Goal: Communication & Community: Answer question/provide support

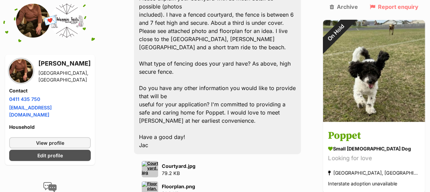
click at [392, 89] on img at bounding box center [374, 71] width 102 height 102
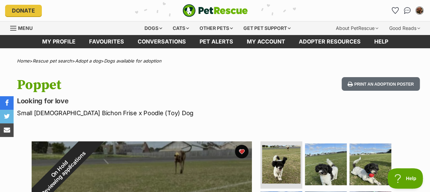
click at [156, 45] on link "Conversations" at bounding box center [162, 41] width 62 height 13
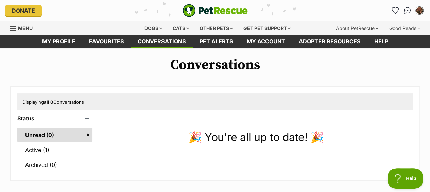
click at [48, 151] on link "Active (1)" at bounding box center [54, 150] width 75 height 14
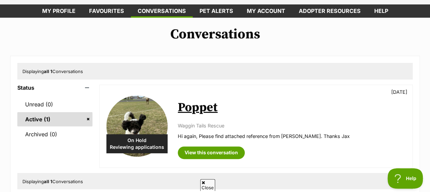
scroll to position [68, 0]
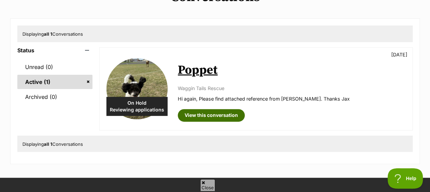
click at [213, 118] on link "View this conversation" at bounding box center [211, 115] width 67 height 12
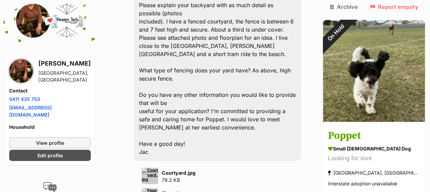
scroll to position [2168, 0]
